Goal: Find specific page/section: Find specific page/section

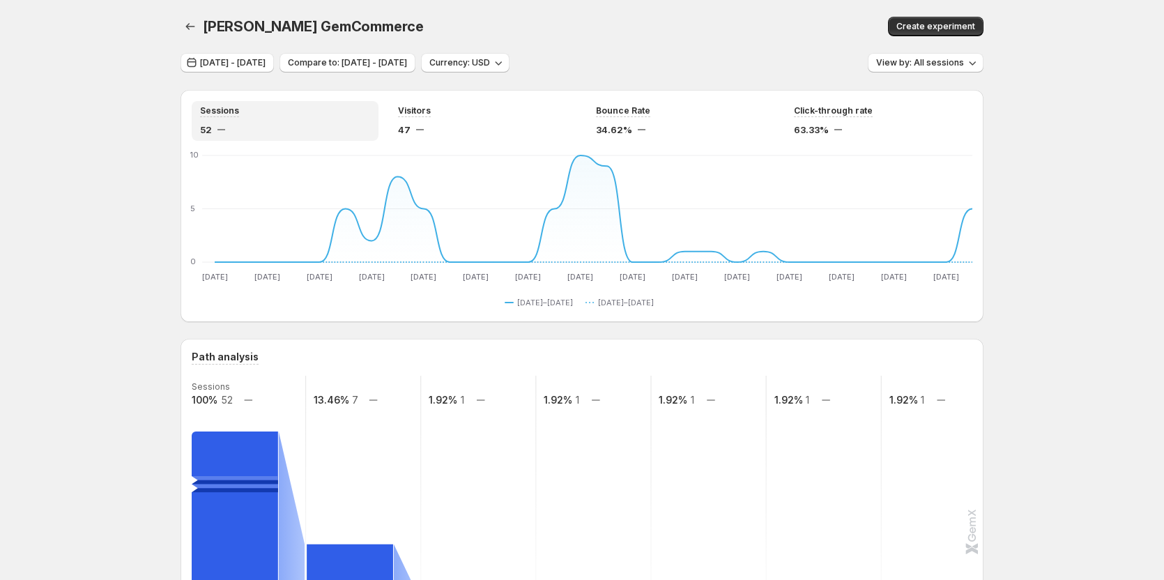
scroll to position [279, 0]
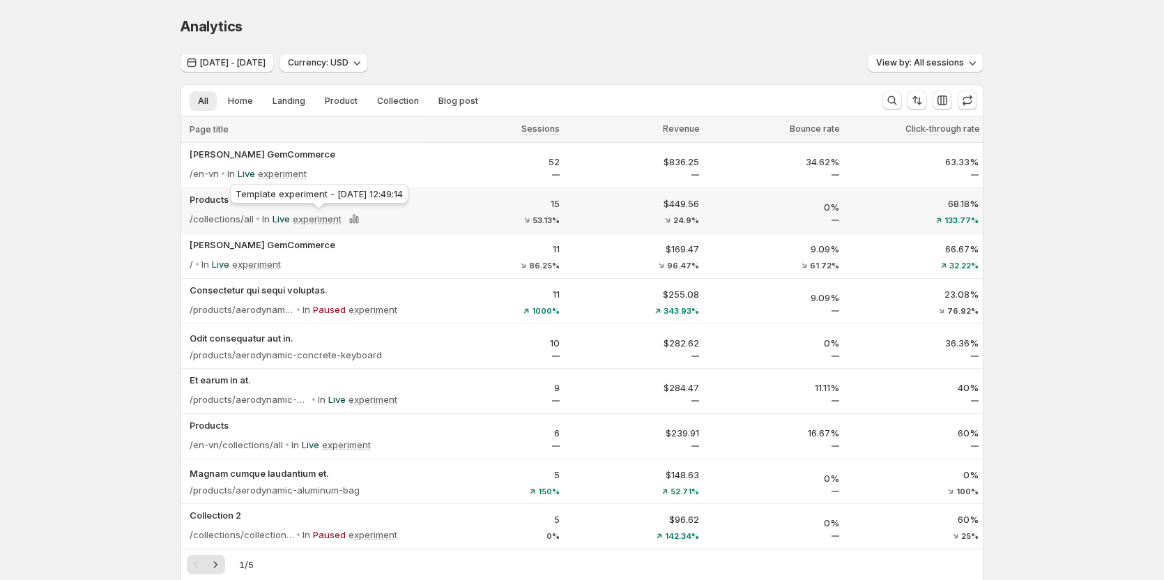
click at [299, 211] on div "Template experiment - Sep 17, 12:49:14" at bounding box center [319, 196] width 184 height 31
click at [459, 17] on div "Analytics" at bounding box center [582, 27] width 803 height 20
